Goal: Task Accomplishment & Management: Use online tool/utility

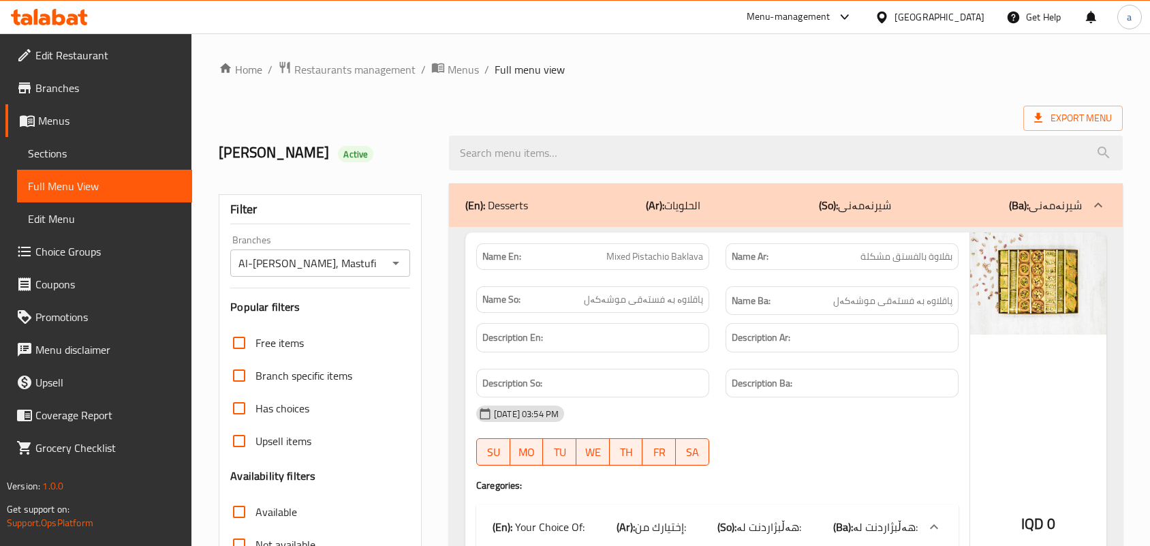
scroll to position [10376, 0]
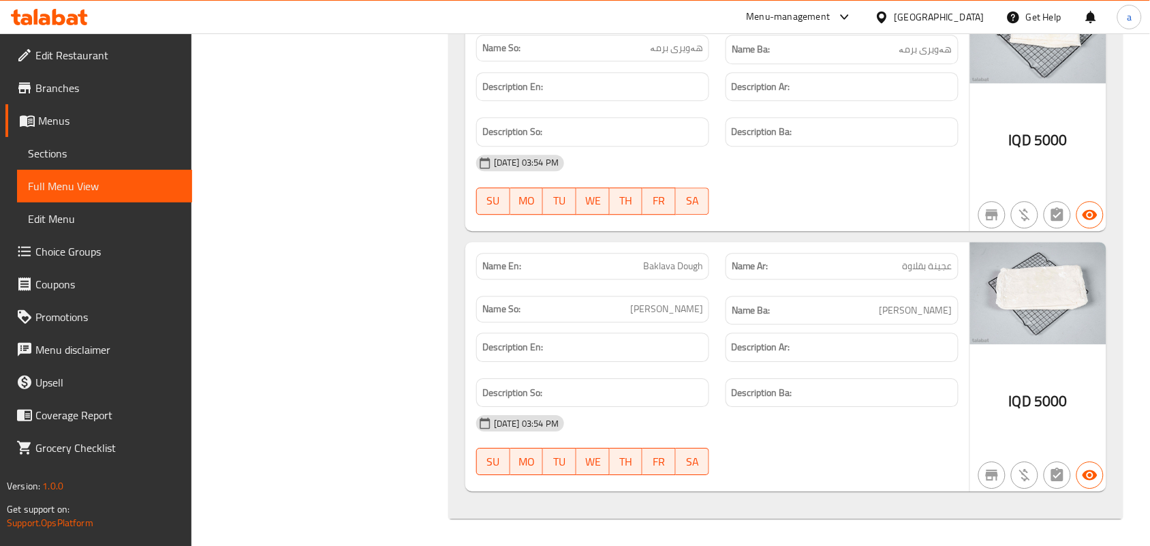
click at [61, 21] on icon at bounding box center [58, 17] width 13 height 16
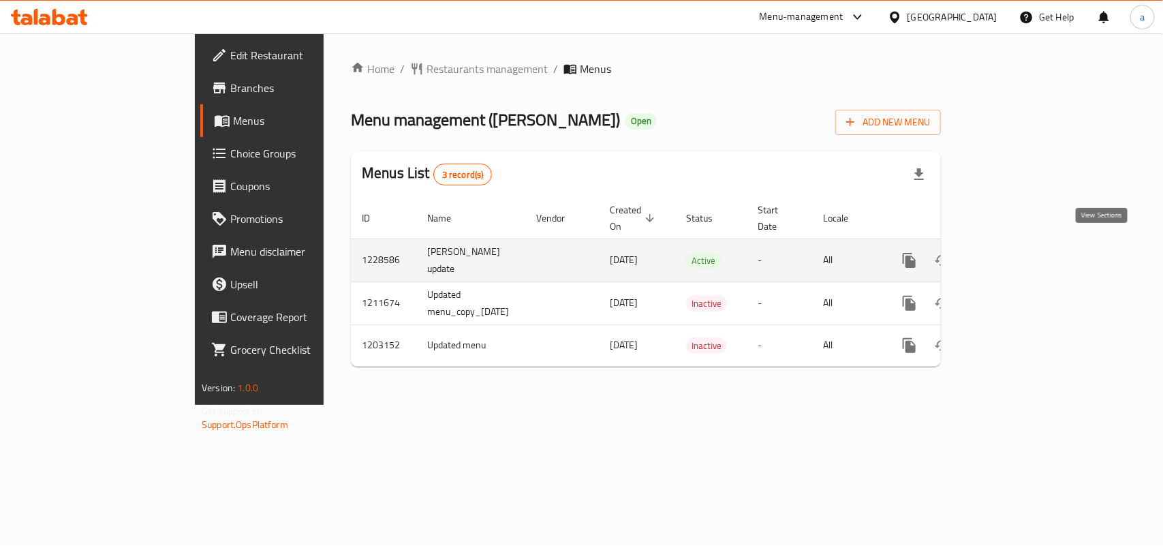
click at [1016, 256] on icon "enhanced table" at bounding box center [1008, 260] width 16 height 16
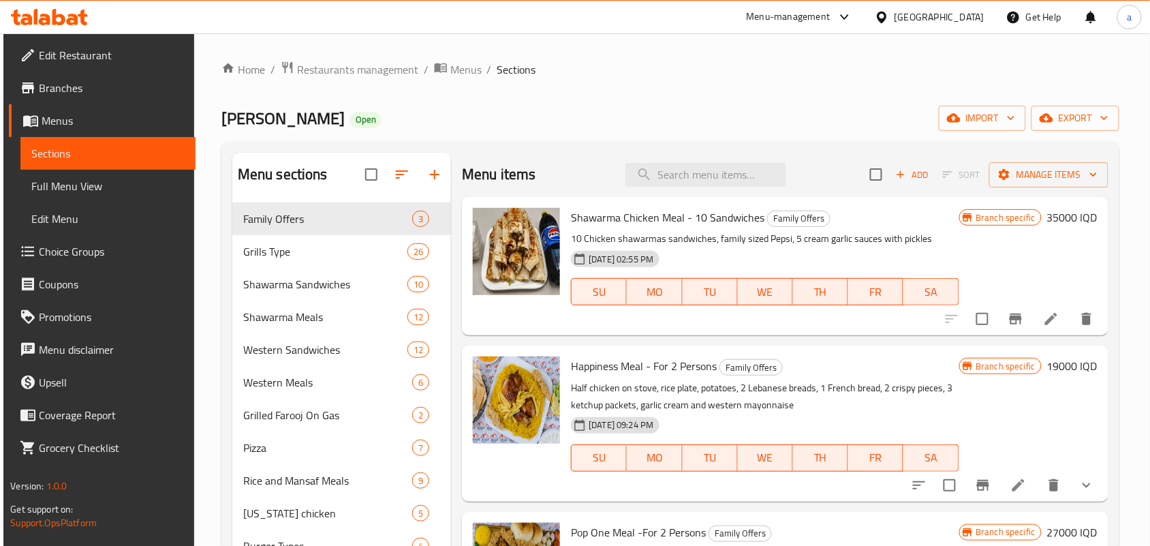
click at [126, 181] on link "Full Menu View" at bounding box center [107, 186] width 175 height 33
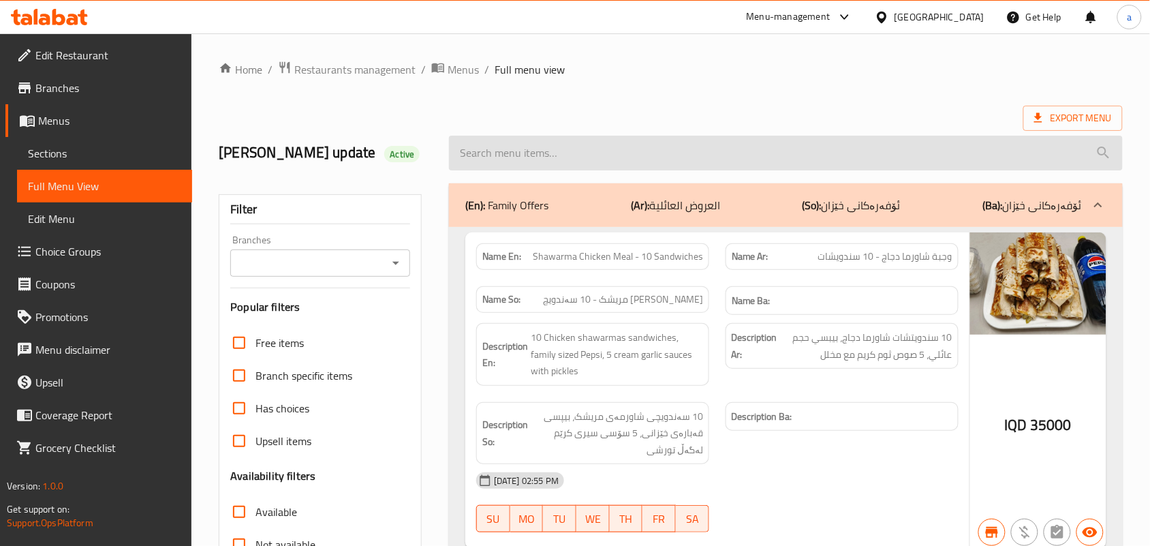
click at [535, 160] on input "search" at bounding box center [786, 153] width 674 height 35
paste input "Chicken Tikka - Kilo"
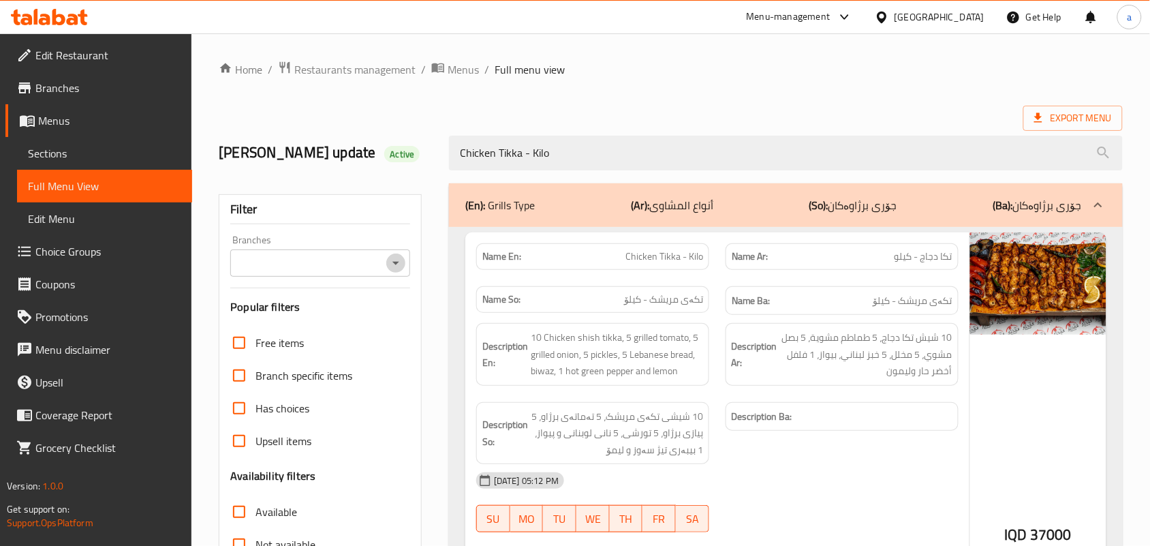
click at [397, 266] on icon "Open" at bounding box center [396, 263] width 16 height 16
type input "Chicken Tikka - Kilo"
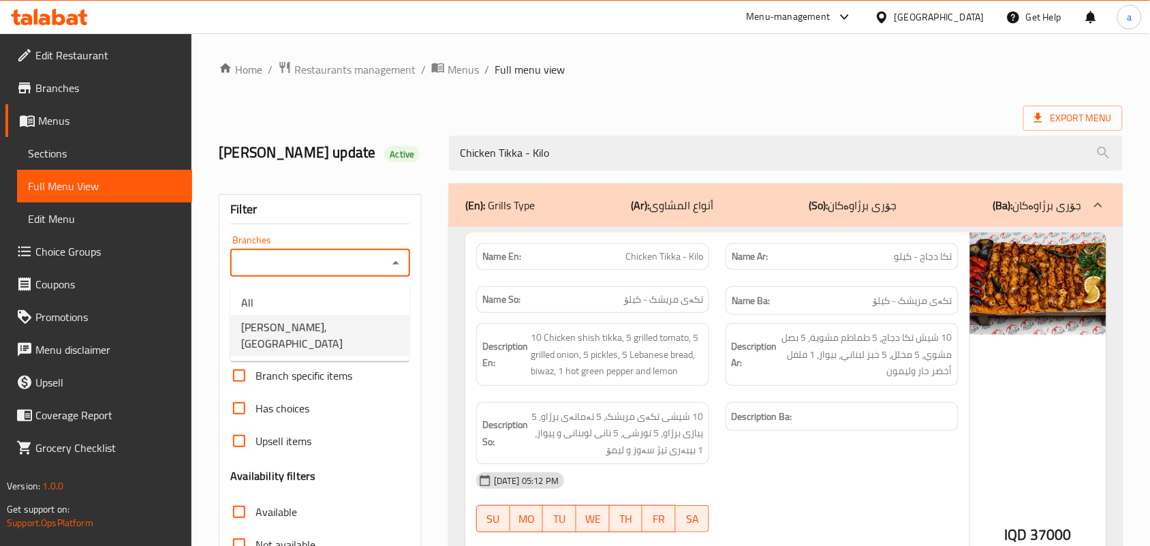
click at [343, 326] on span "[PERSON_NAME], [GEOGRAPHIC_DATA]" at bounding box center [319, 335] width 157 height 33
type input "[PERSON_NAME], [GEOGRAPHIC_DATA]"
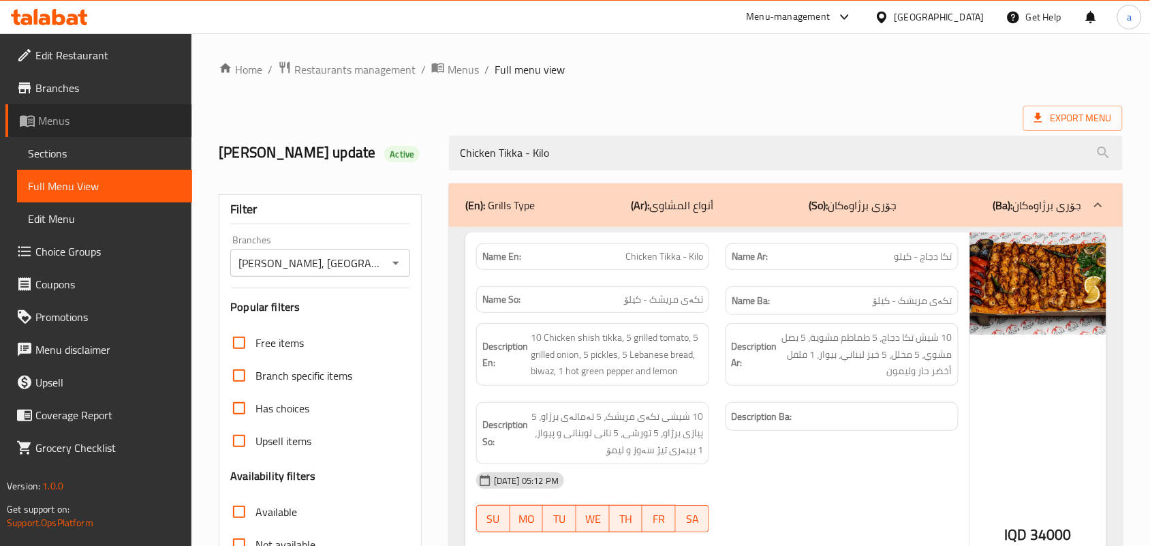
click at [52, 128] on span "Menus" at bounding box center [109, 120] width 143 height 16
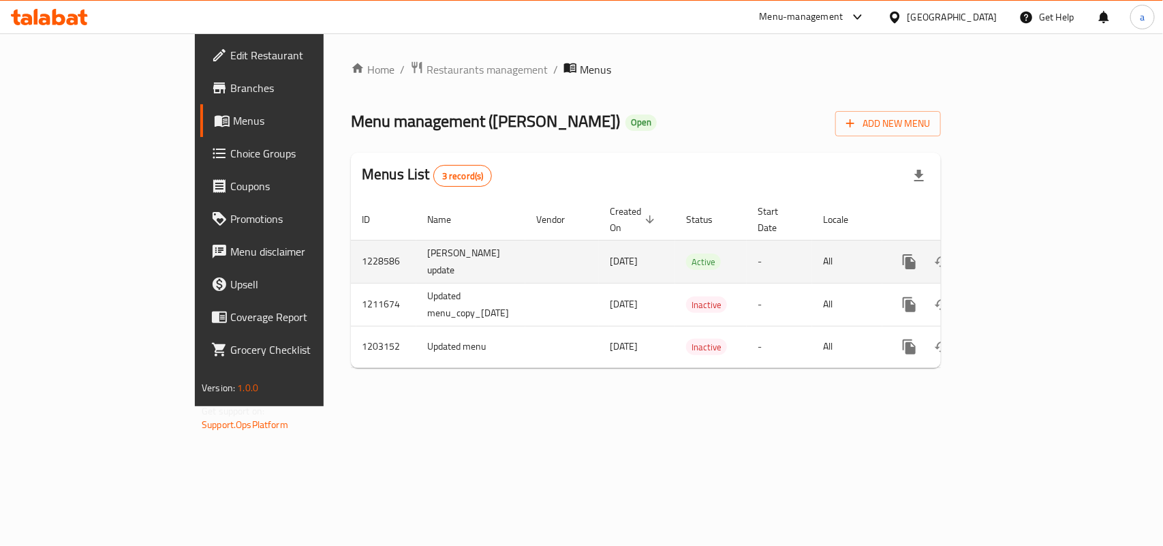
click at [1014, 256] on icon "enhanced table" at bounding box center [1008, 262] width 12 height 12
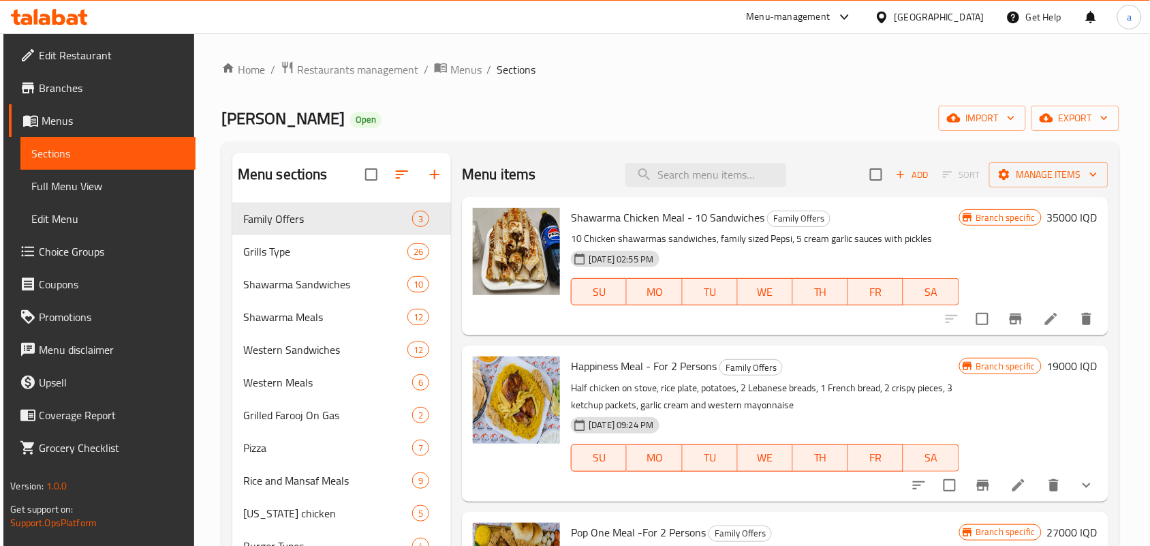
click at [104, 192] on span "Full Menu View" at bounding box center [107, 186] width 153 height 16
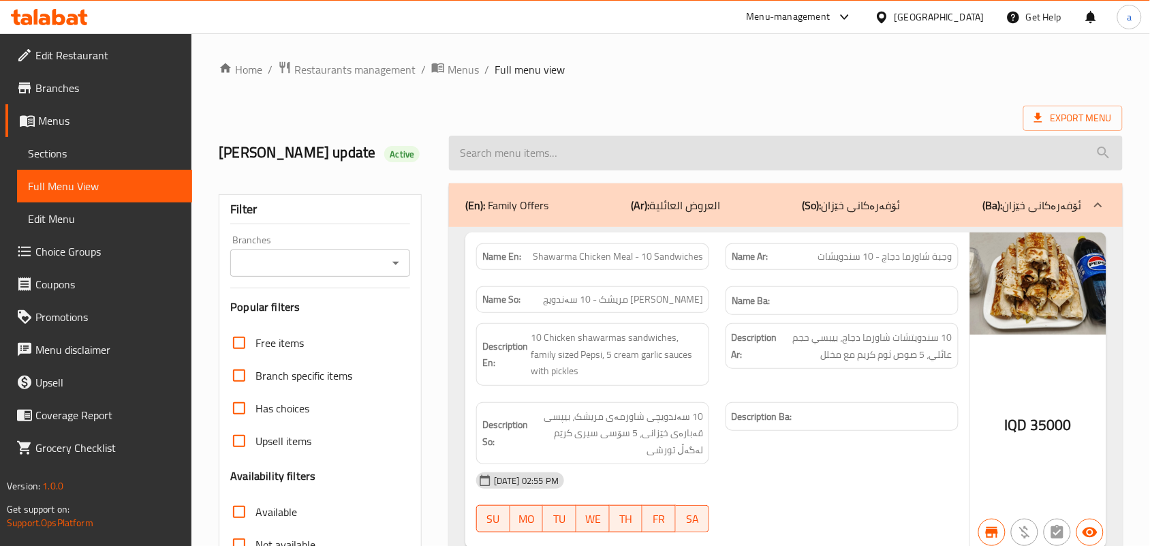
click at [516, 161] on input "search" at bounding box center [786, 153] width 674 height 35
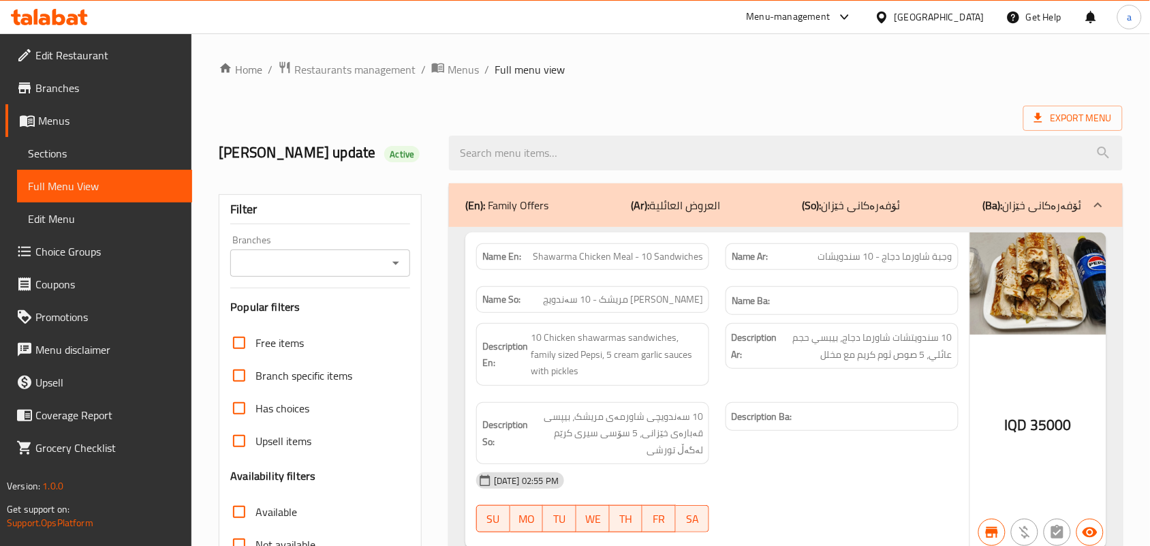
paste input "Kilo Of Chicken Kebab"
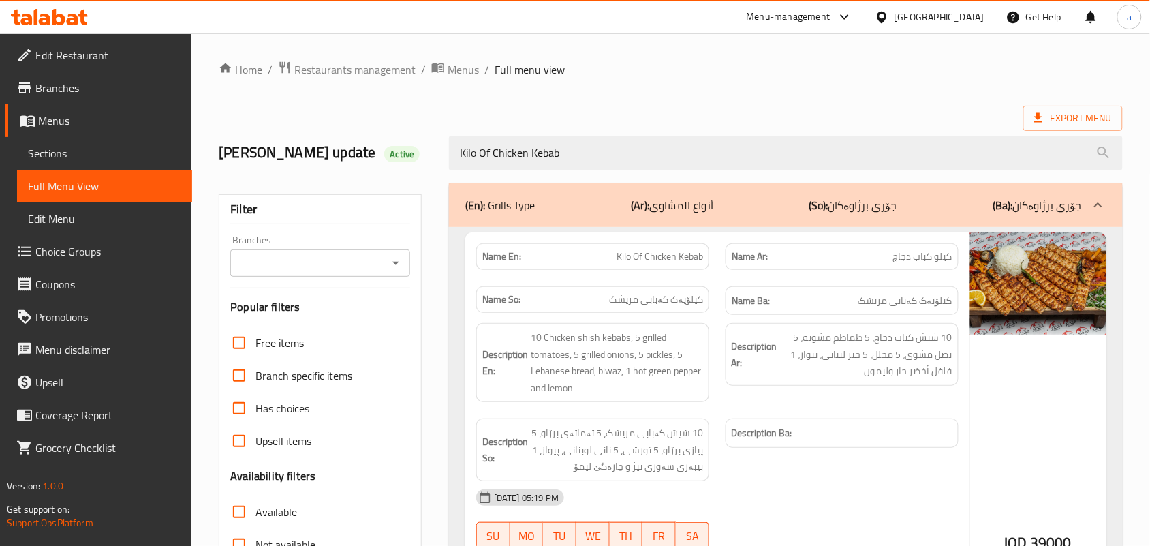
click at [396, 266] on icon "Open" at bounding box center [396, 263] width 16 height 16
type input "Kilo Of Chicken Kebab"
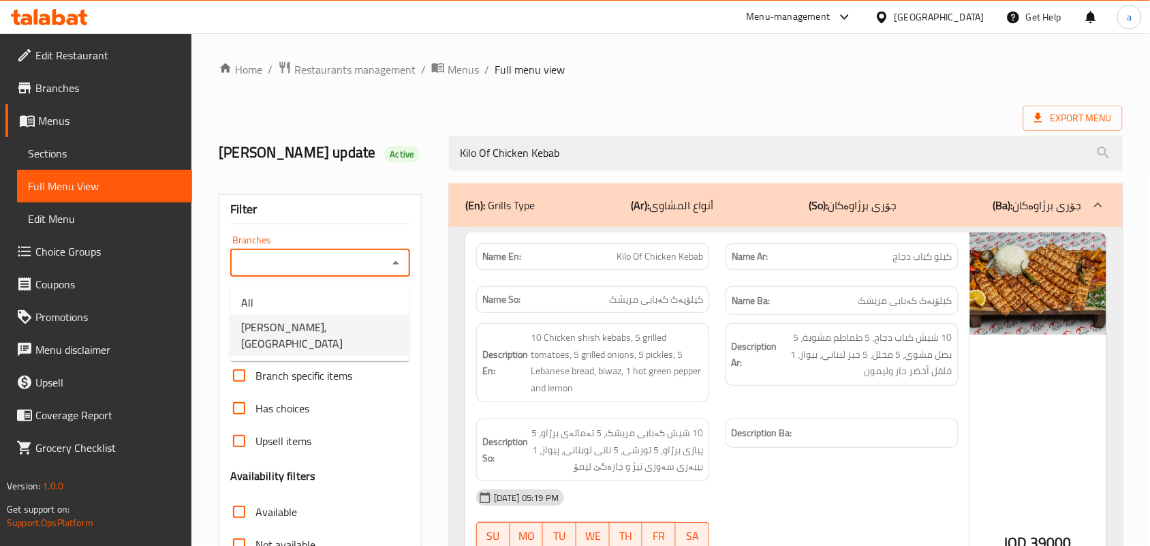
click at [332, 324] on span "[PERSON_NAME], [GEOGRAPHIC_DATA]" at bounding box center [319, 335] width 157 height 33
type input "[PERSON_NAME], [GEOGRAPHIC_DATA]"
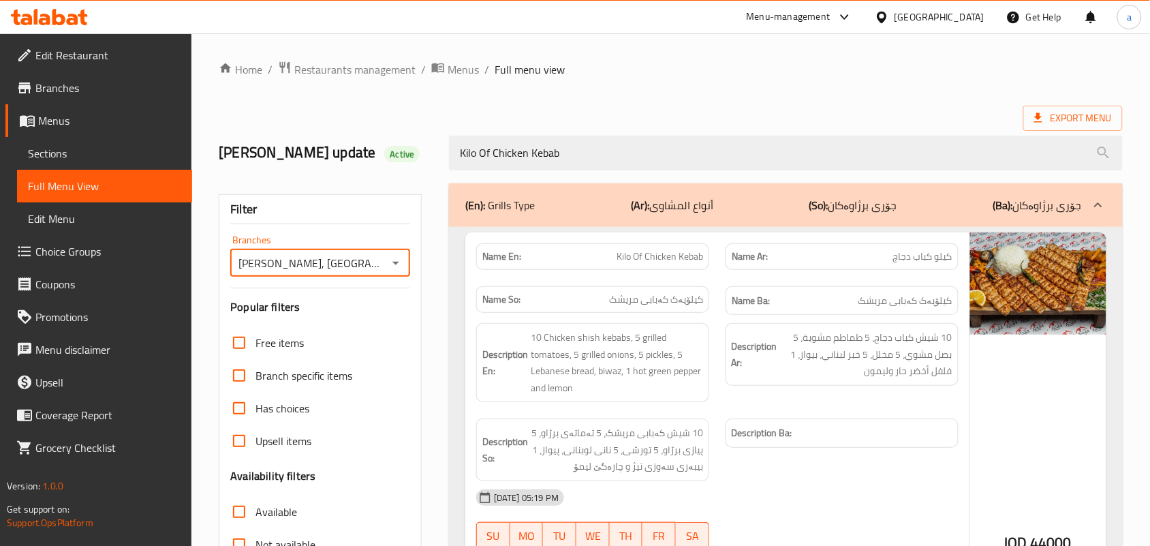
click at [58, 157] on span "Sections" at bounding box center [104, 153] width 153 height 16
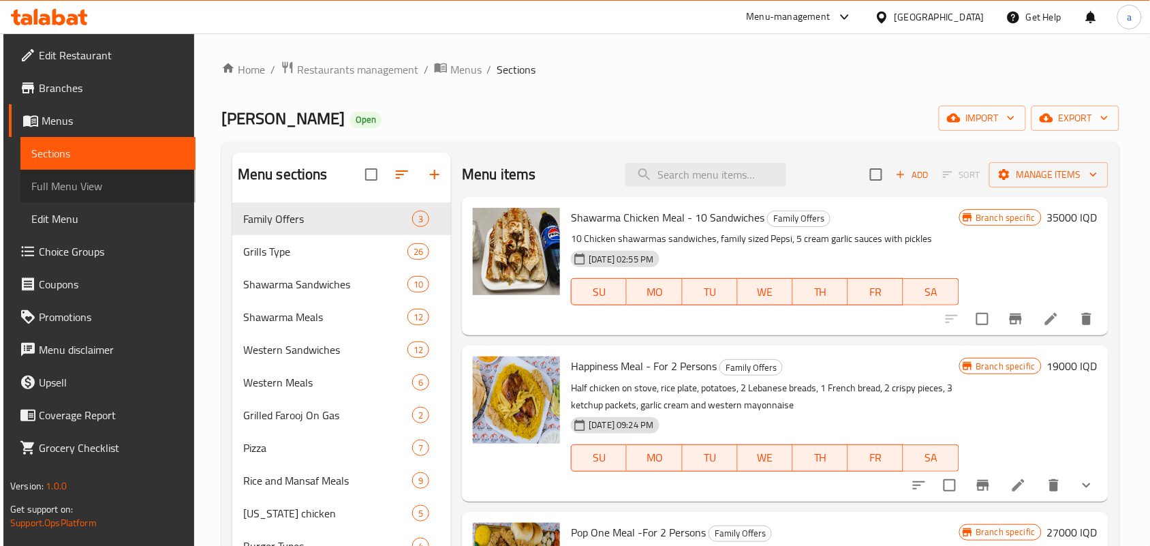
click at [49, 181] on span "Full Menu View" at bounding box center [107, 186] width 153 height 16
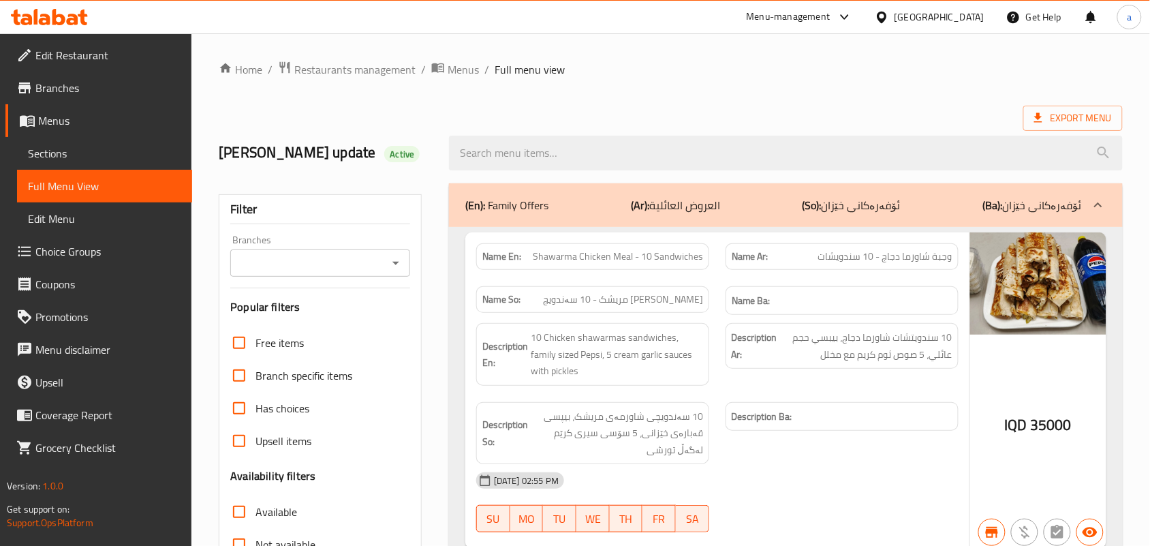
click at [542, 160] on input "search" at bounding box center [786, 153] width 674 height 35
paste input "Half Kilo Chicken Tikka"
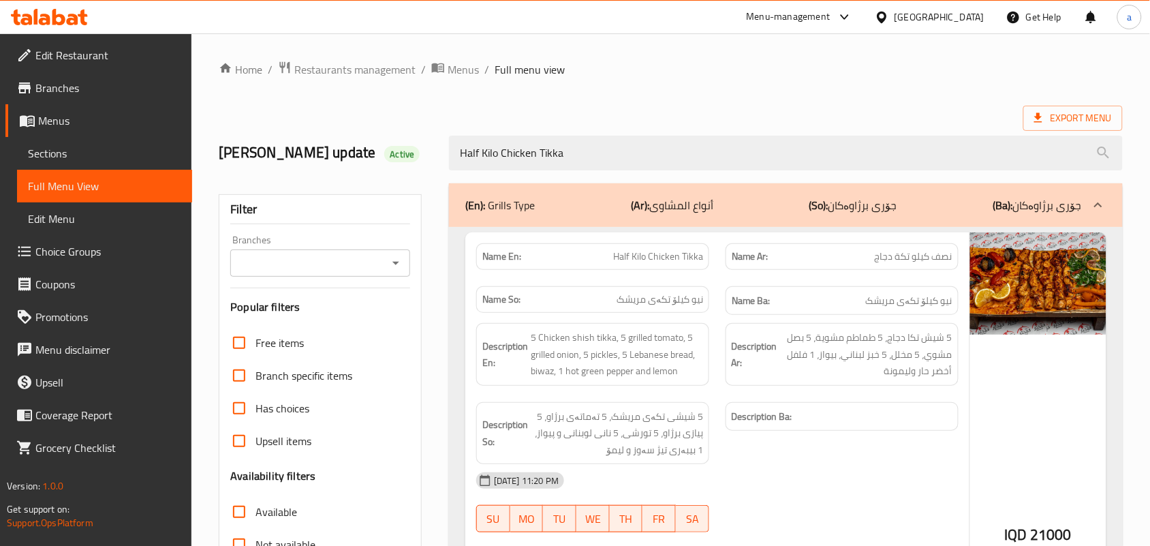
click at [396, 265] on icon "Open" at bounding box center [395, 263] width 7 height 3
type input "Half Kilo Chicken Tikka"
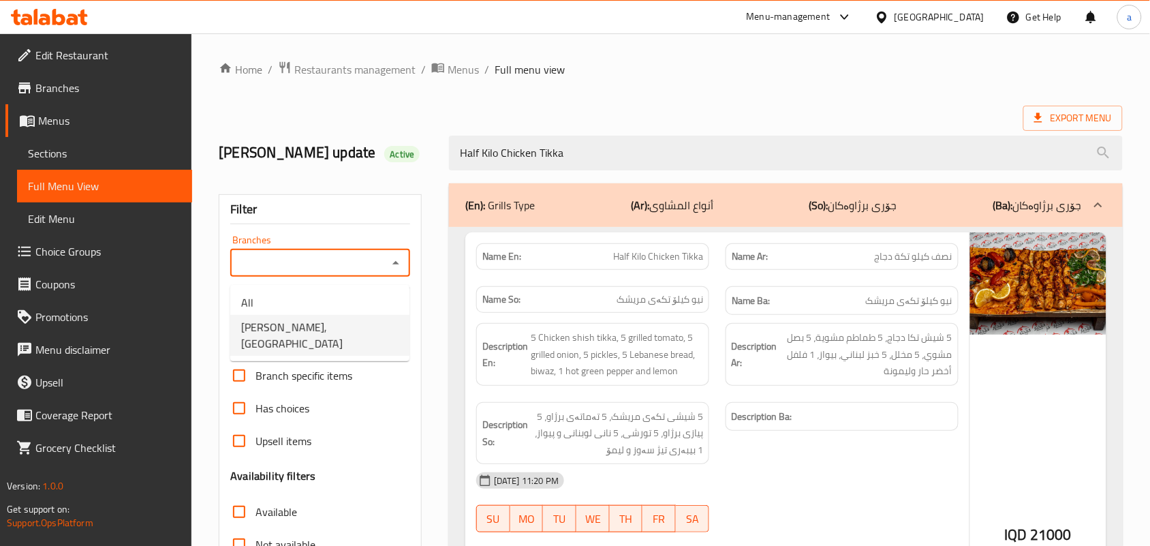
click at [335, 326] on span "[PERSON_NAME], [GEOGRAPHIC_DATA]" at bounding box center [319, 335] width 157 height 33
type input "[PERSON_NAME], [GEOGRAPHIC_DATA]"
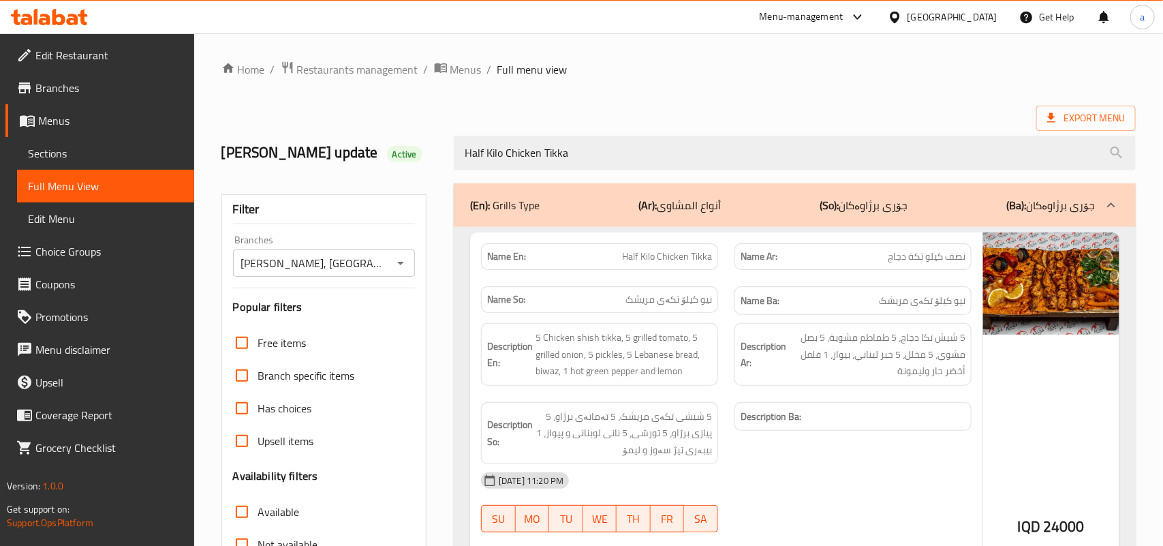
scroll to position [291, 0]
